Goal: Task Accomplishment & Management: Complete application form

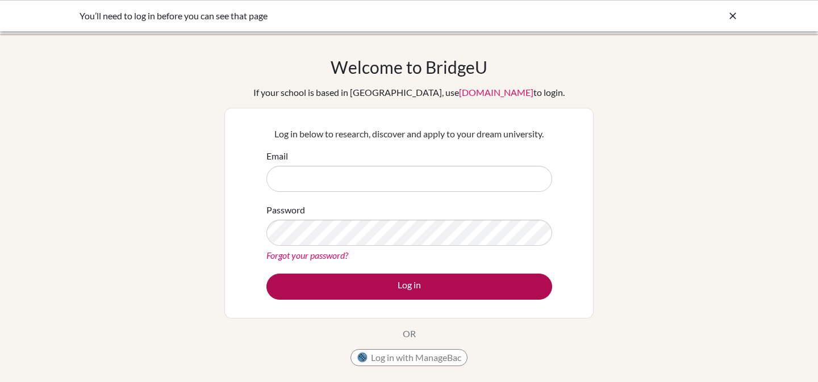
type input "[EMAIL_ADDRESS][DOMAIN_NAME]"
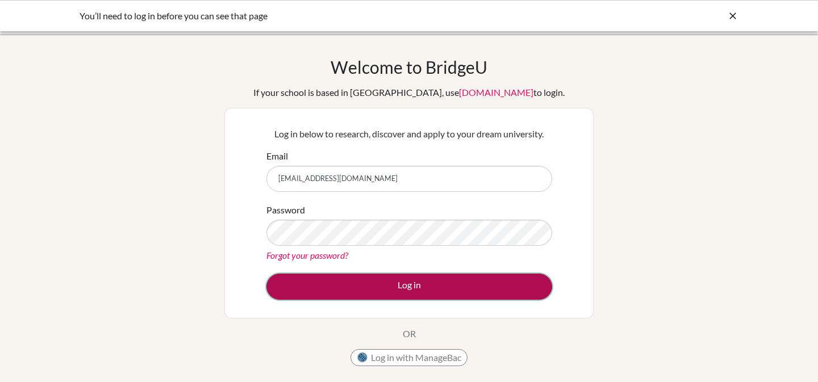
click at [418, 288] on button "Log in" at bounding box center [410, 287] width 286 height 26
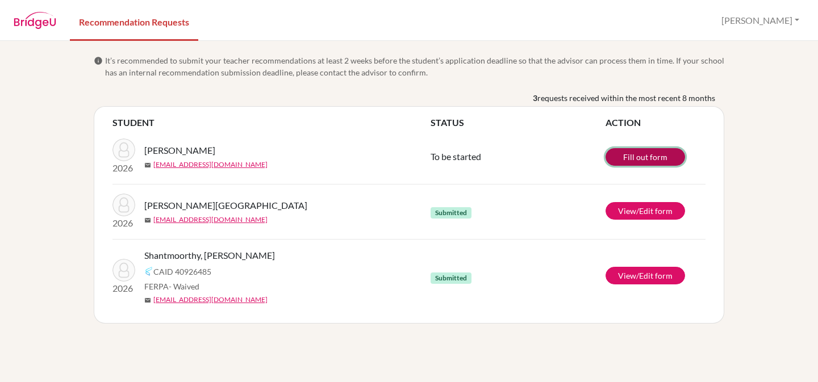
click at [656, 156] on link "Fill out form" at bounding box center [646, 157] width 80 height 18
